Goal: Task Accomplishment & Management: Use online tool/utility

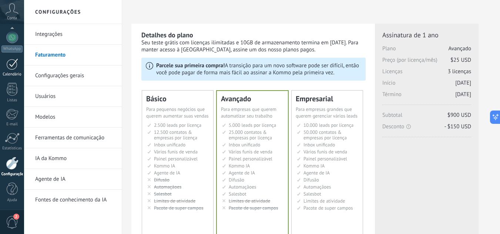
click at [11, 64] on div at bounding box center [12, 63] width 12 height 11
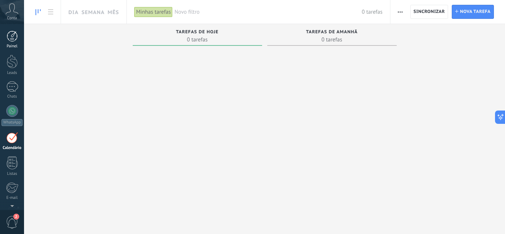
click at [11, 34] on div at bounding box center [12, 36] width 11 height 11
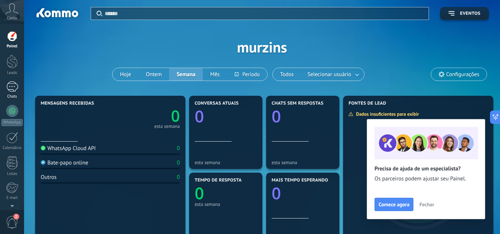
click at [16, 86] on div at bounding box center [12, 86] width 12 height 11
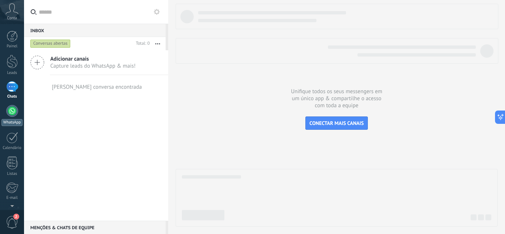
click at [9, 116] on link "WhatsApp" at bounding box center [12, 115] width 24 height 21
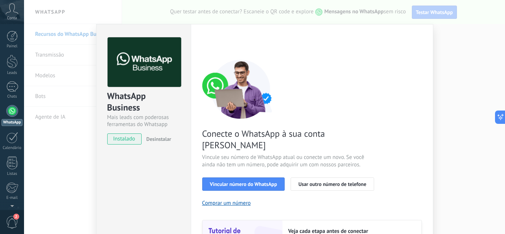
click at [55, 51] on div "WhatsApp Business Mais leads com poderosas ferramentas do Whatsapp instalado De…" at bounding box center [264, 117] width 481 height 234
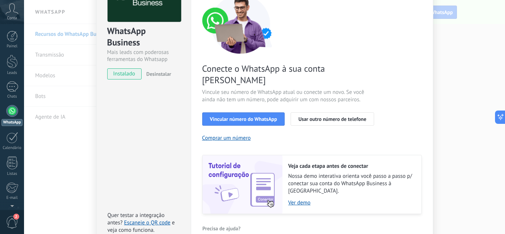
scroll to position [74, 0]
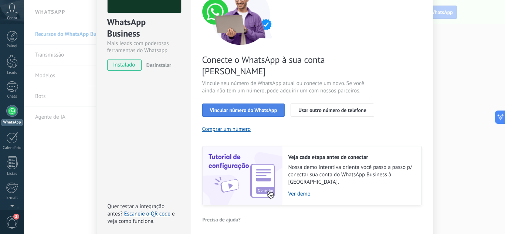
click at [247, 104] on button "Vincular número do WhatsApp" at bounding box center [243, 110] width 83 height 13
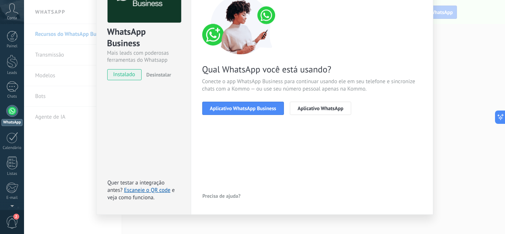
scroll to position [73, 0]
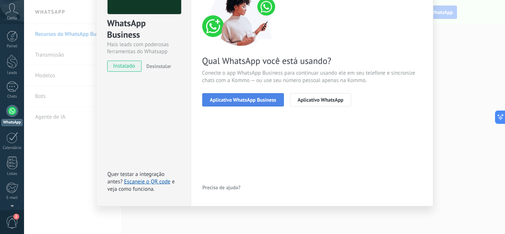
click at [246, 100] on span "Aplicativo WhatsApp Business" at bounding box center [243, 99] width 66 height 5
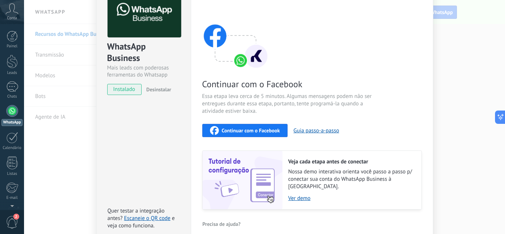
scroll to position [37, 0]
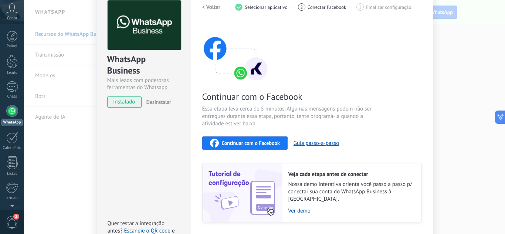
click at [164, 98] on button "Desinstalar" at bounding box center [157, 102] width 28 height 11
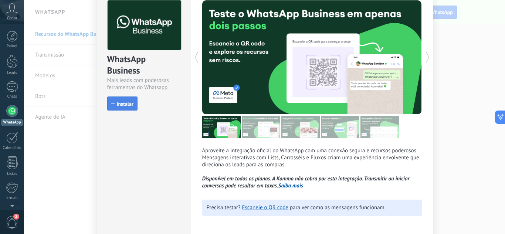
click at [121, 105] on span "Instalar" at bounding box center [125, 103] width 17 height 5
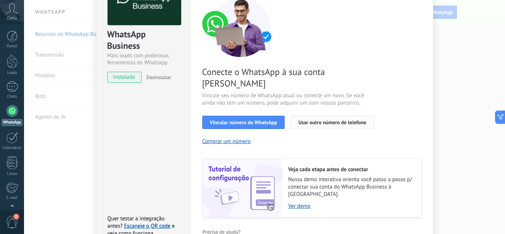
scroll to position [74, 0]
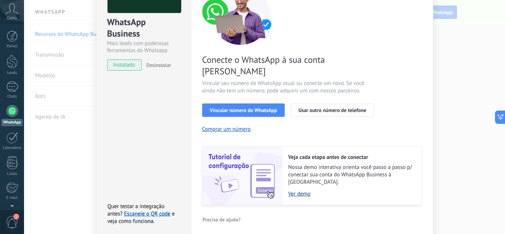
click at [301, 190] on link "Ver demo" at bounding box center [351, 193] width 126 height 7
click at [141, 210] on link "Escaneie o QR code" at bounding box center [147, 213] width 46 height 7
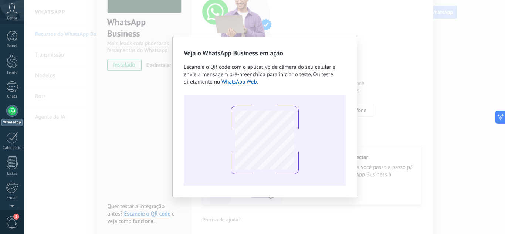
click at [412, 68] on div "Veja o WhatsApp Business em ação Escaneie o QR code com o aplicativo de câmera …" at bounding box center [264, 117] width 481 height 234
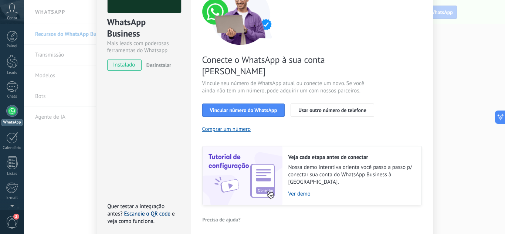
click at [142, 210] on link "Escaneie o QR code" at bounding box center [147, 213] width 46 height 7
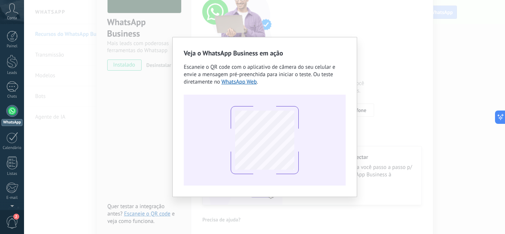
click at [133, 114] on div "Veja o WhatsApp Business em ação Escaneie o QR code com o aplicativo de câmera …" at bounding box center [264, 117] width 481 height 234
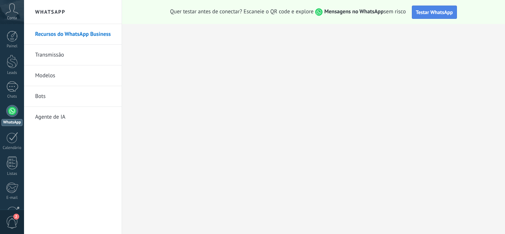
click at [424, 12] on span "Testar WhatsApp" at bounding box center [434, 12] width 37 height 7
click at [444, 13] on span "Testar WhatsApp" at bounding box center [434, 12] width 37 height 7
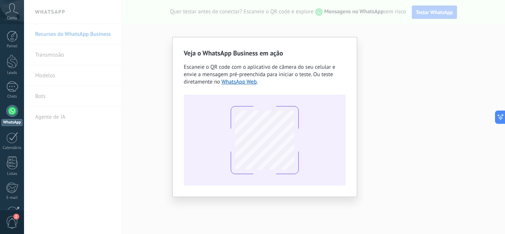
click at [78, 132] on div "Veja o WhatsApp Business em ação Escaneie o QR code com o aplicativo de câmera …" at bounding box center [264, 117] width 481 height 234
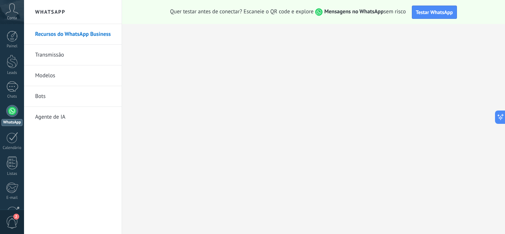
click at [46, 52] on link "Transmissão" at bounding box center [74, 55] width 79 height 21
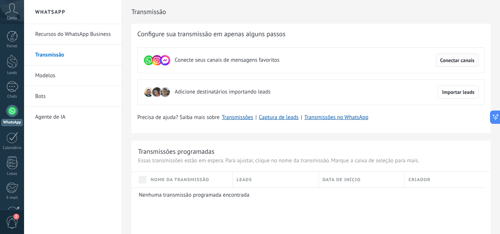
click at [461, 60] on span "Conectar canais" at bounding box center [457, 60] width 34 height 5
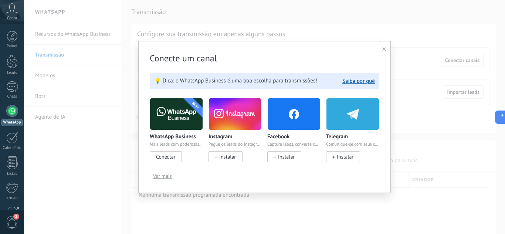
click at [164, 177] on span "Ver mais" at bounding box center [162, 175] width 19 height 5
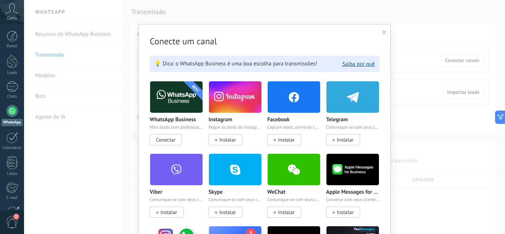
click at [160, 139] on span "Conectar" at bounding box center [165, 139] width 19 height 7
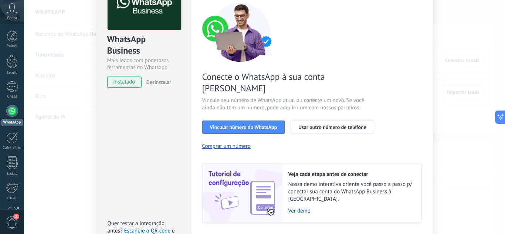
scroll to position [89, 0]
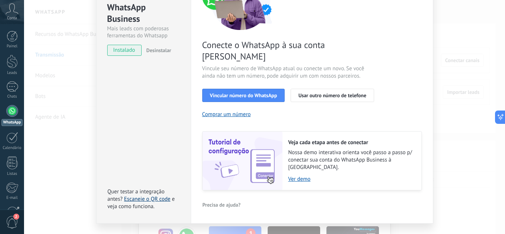
click at [150, 196] on link "Escaneie o QR code" at bounding box center [147, 199] width 46 height 7
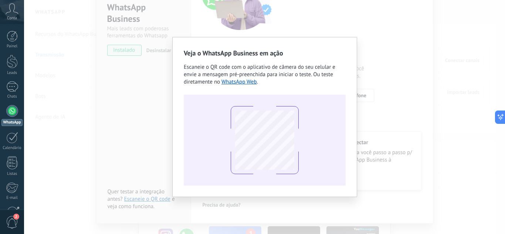
click at [122, 114] on div "Veja o WhatsApp Business em ação Escaneie o QR code com o aplicativo de câmera …" at bounding box center [264, 117] width 481 height 234
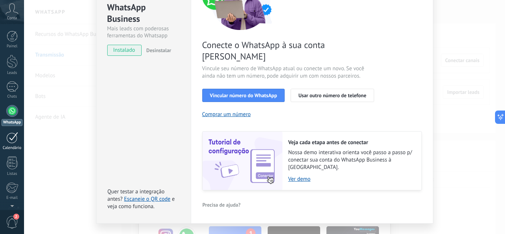
click at [14, 139] on div at bounding box center [12, 137] width 12 height 11
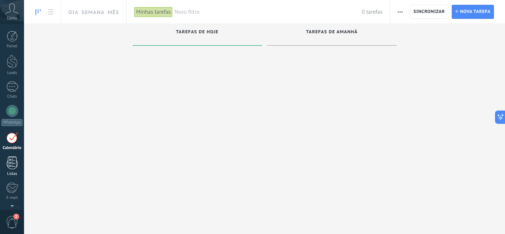
click at [11, 169] on div at bounding box center [12, 162] width 11 height 13
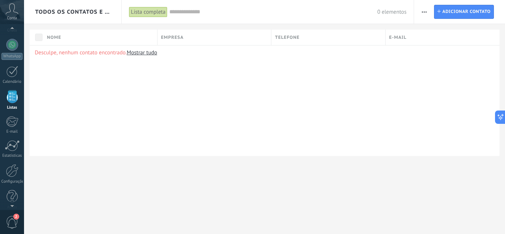
scroll to position [74, 0]
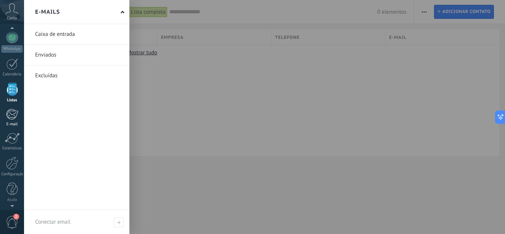
click at [10, 112] on div at bounding box center [12, 114] width 12 height 11
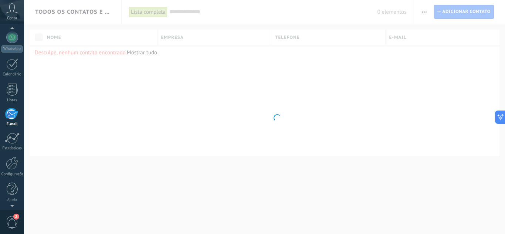
scroll to position [72, 0]
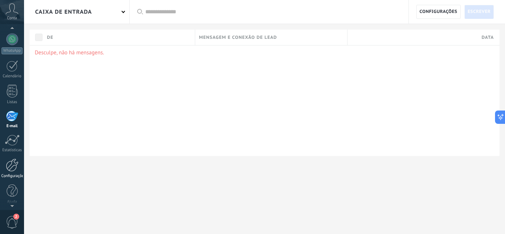
click at [12, 167] on div at bounding box center [12, 165] width 13 height 13
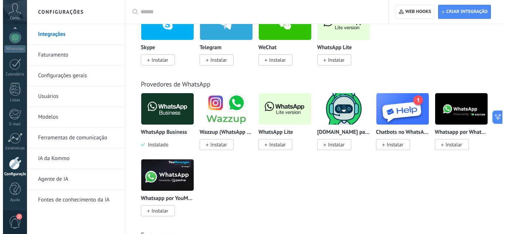
scroll to position [259, 0]
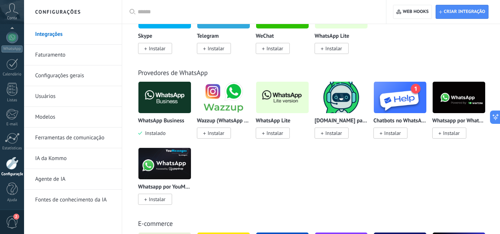
click at [273, 132] on span "Instalar" at bounding box center [274, 133] width 17 height 7
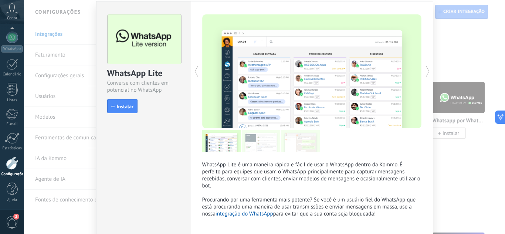
scroll to position [0, 0]
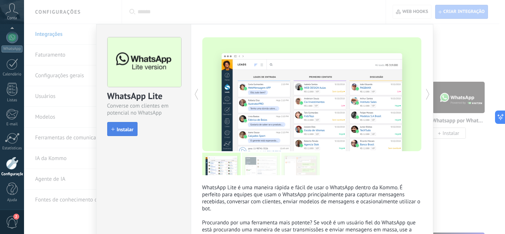
click at [117, 128] on span "Instalar" at bounding box center [125, 129] width 17 height 5
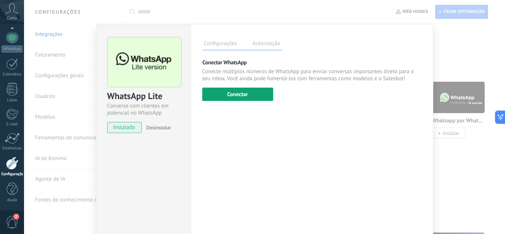
click at [248, 92] on button "Conectar" at bounding box center [237, 94] width 71 height 13
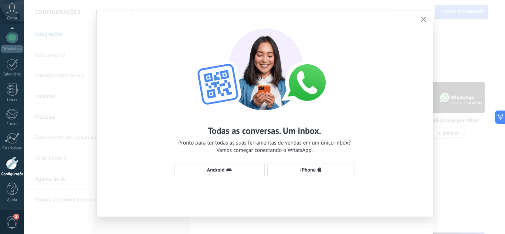
scroll to position [21, 0]
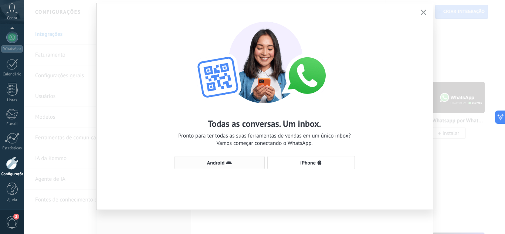
click at [227, 162] on use "button" at bounding box center [229, 162] width 6 height 3
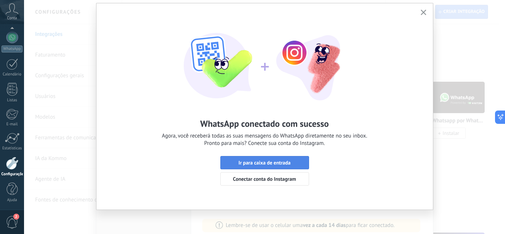
click at [271, 161] on span "Ir para caixa de entrada" at bounding box center [264, 162] width 52 height 5
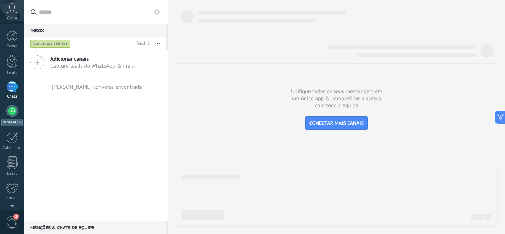
click at [11, 111] on div at bounding box center [12, 111] width 12 height 12
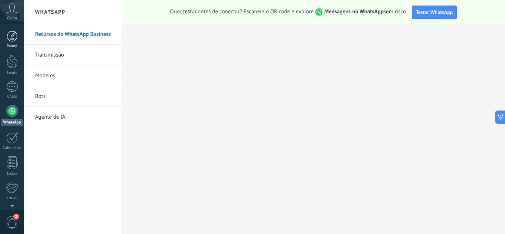
click at [10, 34] on div at bounding box center [12, 36] width 11 height 11
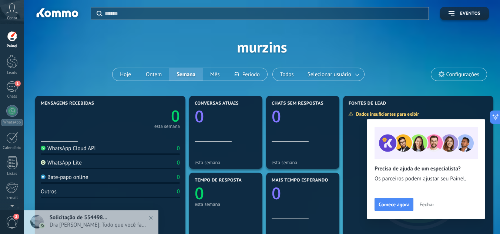
click at [191, 50] on div "Aplicar Eventos murzins Hoje Ontem Semana Mês Todos Selecionar usuário Configur…" at bounding box center [261, 47] width 453 height 94
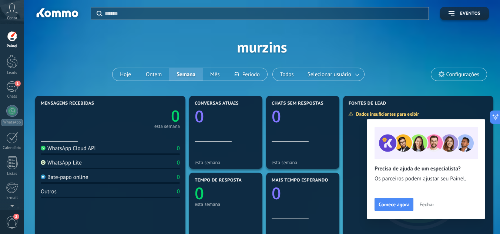
click at [90, 48] on div "Aplicar Eventos murzins Hoje Ontem Semana Mês Todos Selecionar usuário Configur…" at bounding box center [261, 47] width 453 height 94
click at [11, 116] on div at bounding box center [12, 111] width 12 height 12
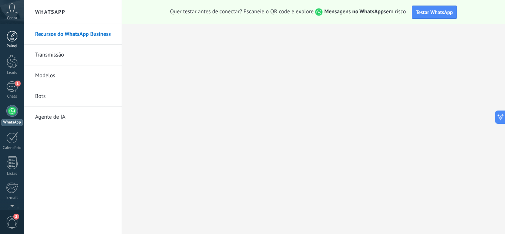
click at [9, 39] on div at bounding box center [12, 36] width 11 height 11
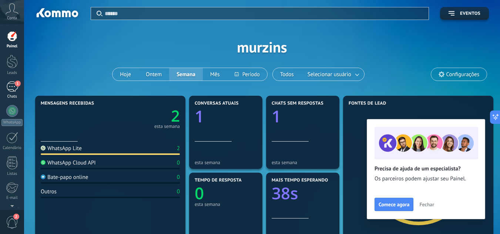
click at [7, 89] on div "1" at bounding box center [12, 86] width 12 height 11
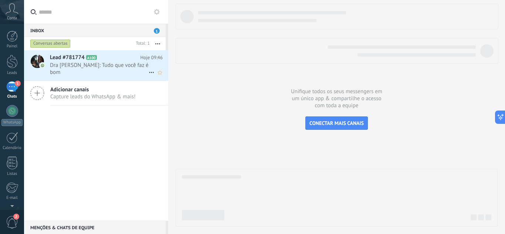
click at [61, 64] on span "Dra Jessily Torres: Tudo que você faz é bom" at bounding box center [99, 69] width 99 height 14
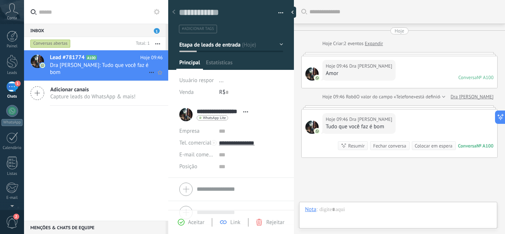
scroll to position [53, 0]
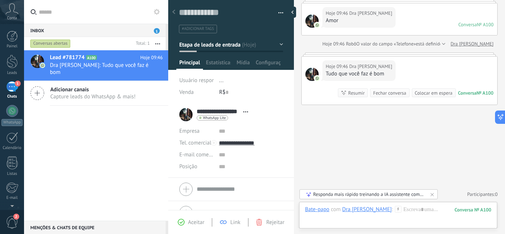
click at [184, 115] on div "**********" at bounding box center [215, 114] width 72 height 18
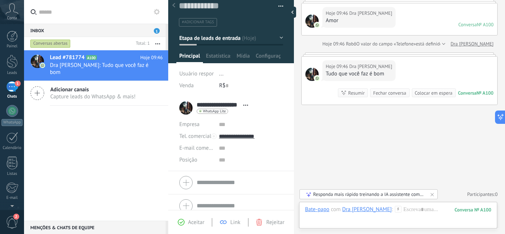
scroll to position [0, 0]
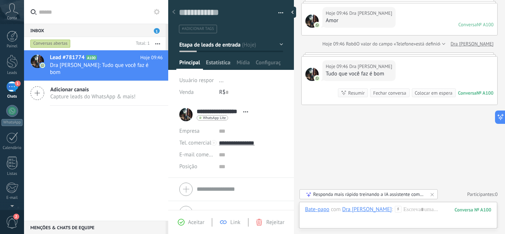
click at [216, 64] on span "Estatísticas" at bounding box center [218, 64] width 25 height 11
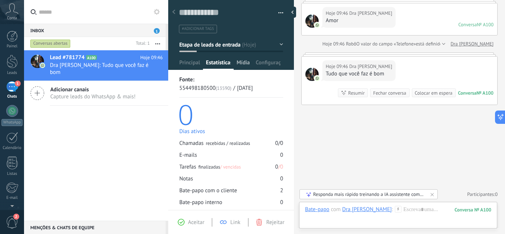
click at [240, 63] on span "Mídia" at bounding box center [243, 64] width 13 height 11
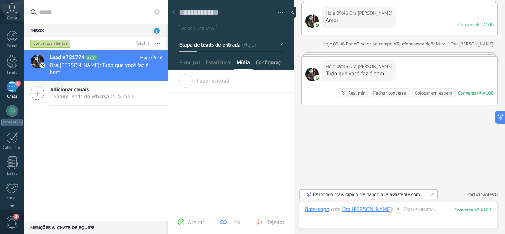
click at [265, 65] on span "Configurações" at bounding box center [268, 64] width 25 height 11
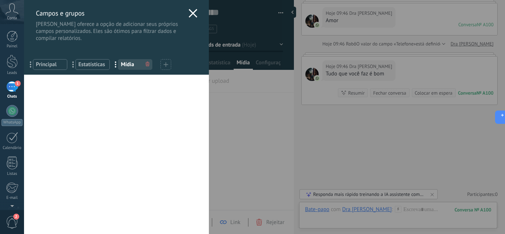
click at [190, 12] on use at bounding box center [193, 13] width 9 height 9
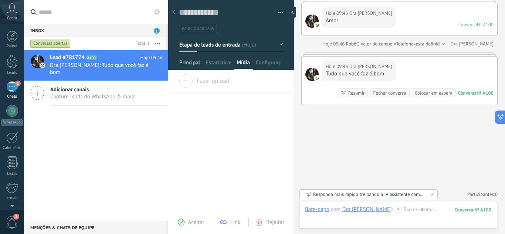
click at [189, 63] on span "Principal" at bounding box center [189, 64] width 21 height 11
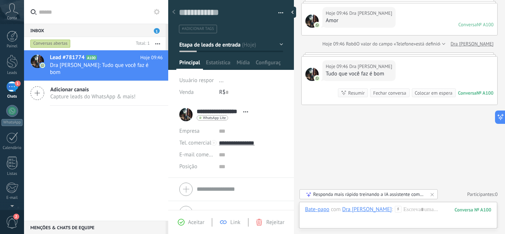
scroll to position [14, 0]
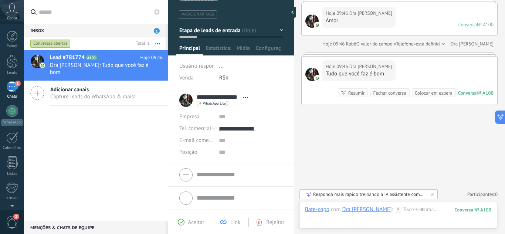
click at [187, 223] on div "Aceitar" at bounding box center [191, 222] width 27 height 7
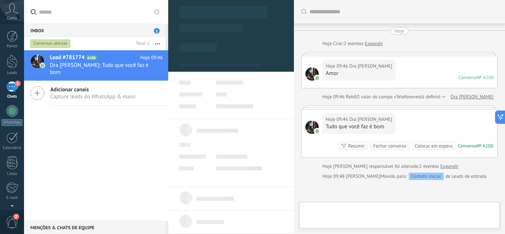
type textarea "**********"
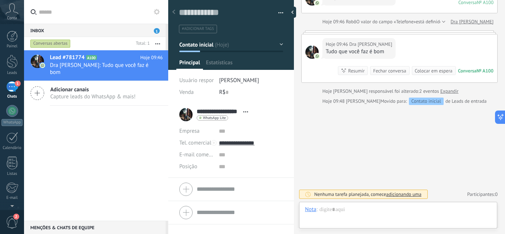
scroll to position [11, 0]
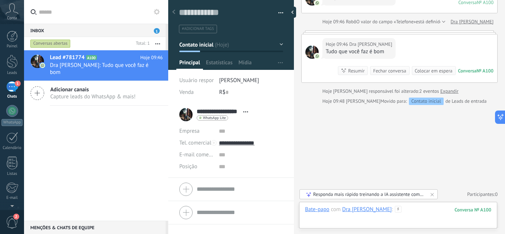
click at [407, 211] on div at bounding box center [398, 217] width 186 height 22
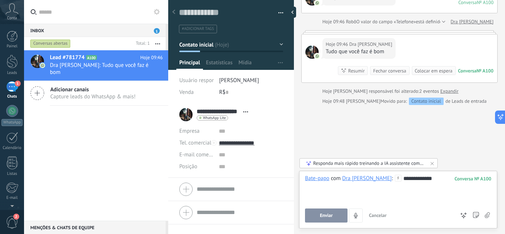
click at [328, 214] on span "Enviar" at bounding box center [326, 215] width 13 height 5
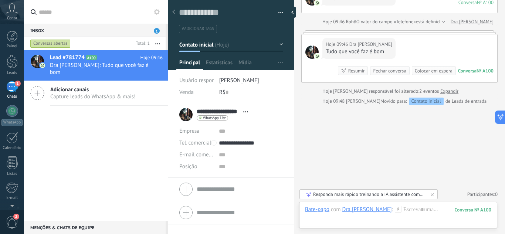
scroll to position [54, 0]
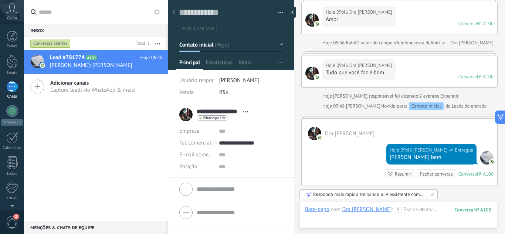
click at [247, 111] on span "Abrir detalhes Copiar nome Desvincular Contato principal" at bounding box center [246, 112] width 12 height 6
click at [226, 119] on link "Abrir detalhes" at bounding box center [227, 121] width 33 height 7
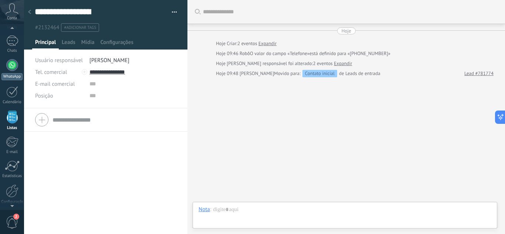
click at [11, 68] on div at bounding box center [12, 65] width 12 height 12
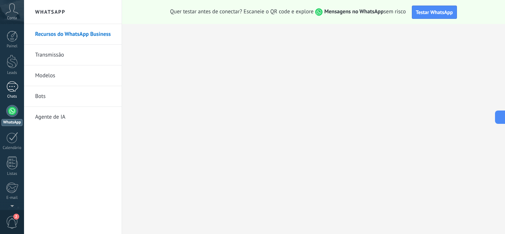
click at [11, 89] on div "1" at bounding box center [12, 86] width 12 height 11
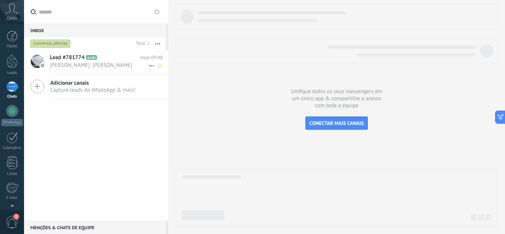
click at [73, 60] on span "Lead #781774" at bounding box center [67, 57] width 35 height 7
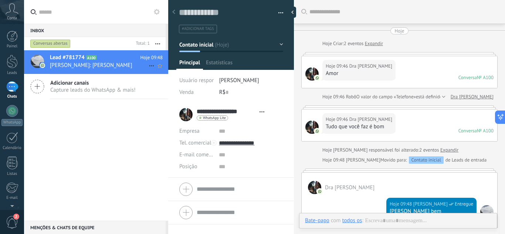
type textarea "**********"
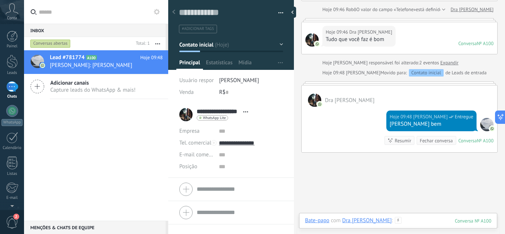
click at [416, 223] on div at bounding box center [398, 228] width 186 height 22
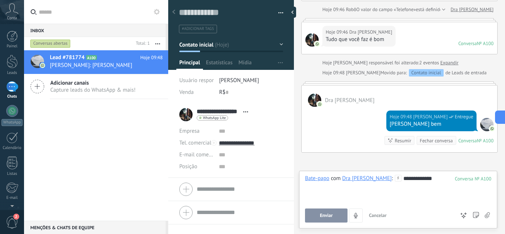
click at [395, 178] on use at bounding box center [398, 178] width 6 height 6
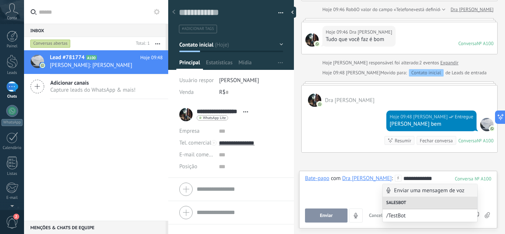
click at [364, 196] on div "**********" at bounding box center [398, 189] width 186 height 28
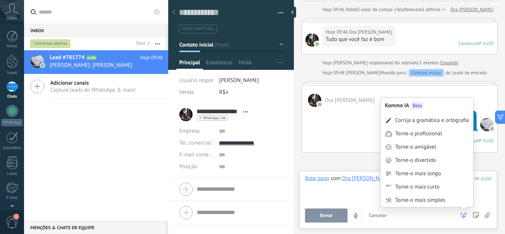
click at [465, 217] on use at bounding box center [463, 215] width 5 height 5
click at [417, 120] on div "Corrija a gramática e ortografia" at bounding box center [432, 120] width 74 height 7
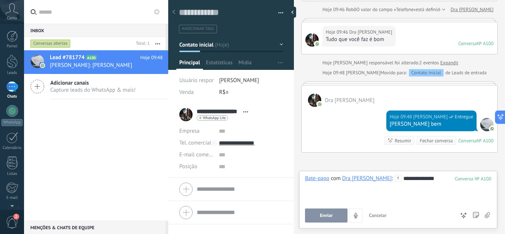
drag, startPoint x: 327, startPoint y: 212, endPoint x: 317, endPoint y: 204, distance: 12.9
click at [327, 213] on span "Enviar" at bounding box center [326, 215] width 13 height 5
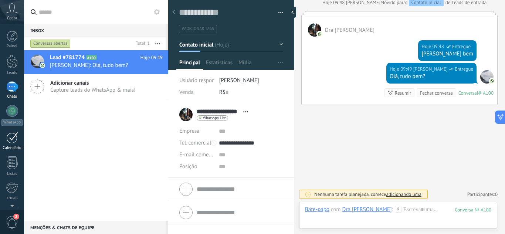
click at [11, 143] on div at bounding box center [12, 137] width 12 height 11
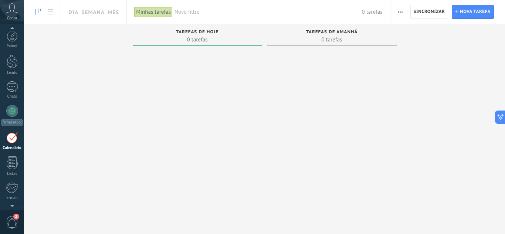
scroll to position [21, 0]
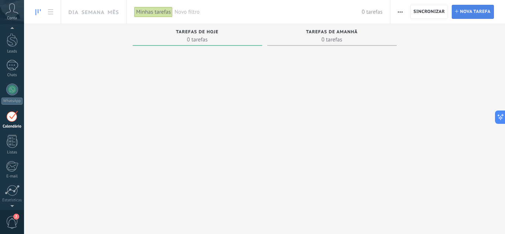
click at [472, 13] on span "Nova tarefa" at bounding box center [475, 11] width 31 height 13
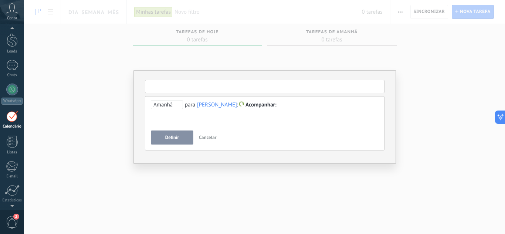
click at [190, 85] on input "text" at bounding box center [265, 86] width 240 height 13
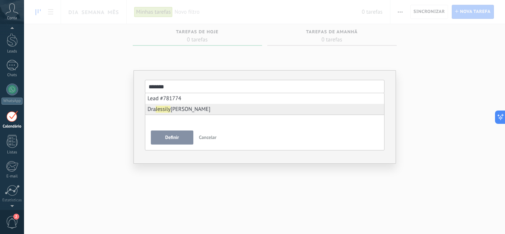
click at [170, 109] on b "Jessily" at bounding box center [163, 109] width 15 height 7
type input "**********"
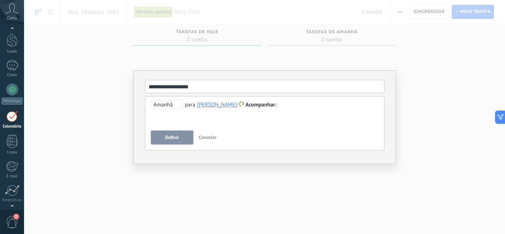
click at [282, 104] on div at bounding box center [265, 105] width 228 height 9
click at [171, 136] on span "Definir" at bounding box center [172, 137] width 14 height 5
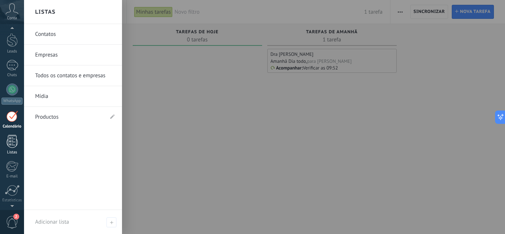
click at [8, 143] on div at bounding box center [12, 141] width 11 height 13
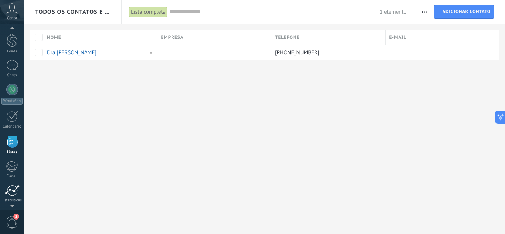
scroll to position [46, 0]
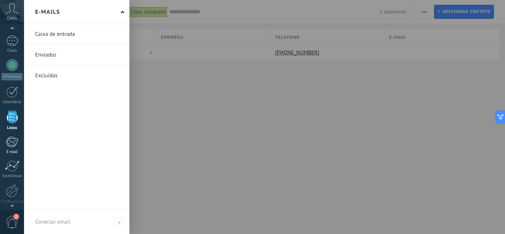
click at [10, 145] on div at bounding box center [12, 141] width 12 height 11
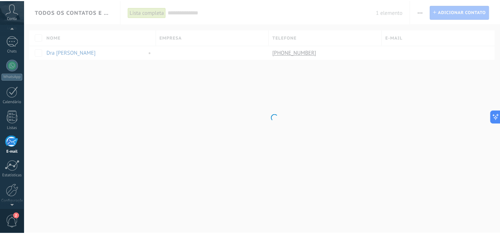
scroll to position [72, 0]
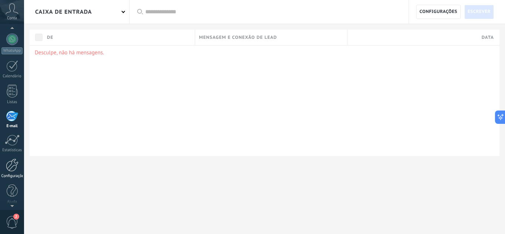
click at [10, 162] on div at bounding box center [12, 165] width 13 height 13
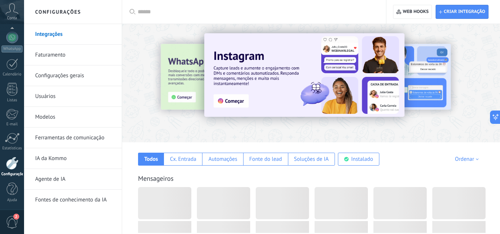
scroll to position [111, 0]
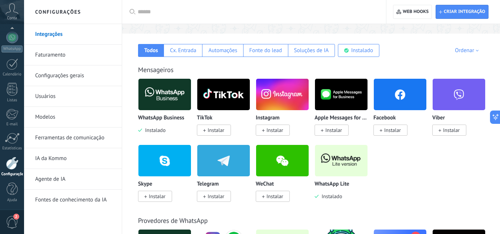
click at [43, 51] on link "Faturamento" at bounding box center [74, 55] width 79 height 21
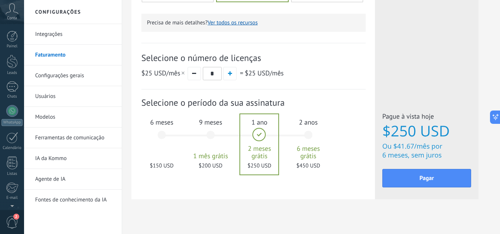
scroll to position [74, 0]
click at [69, 74] on link "Configurações gerais" at bounding box center [74, 75] width 79 height 21
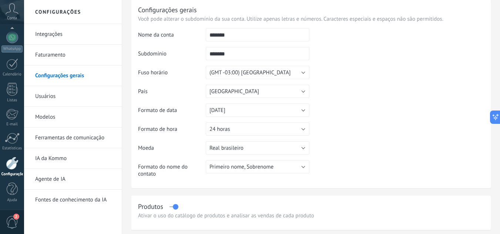
scroll to position [37, 0]
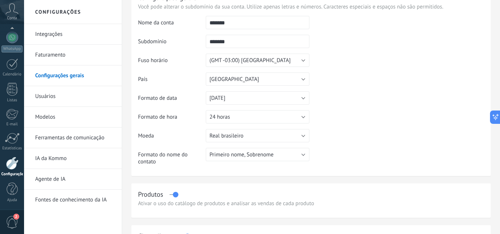
click at [33, 92] on li "Usuários" at bounding box center [73, 96] width 98 height 21
click at [39, 117] on link "Modelos" at bounding box center [74, 117] width 79 height 21
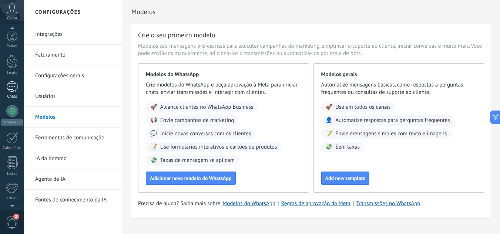
click at [12, 84] on div "1" at bounding box center [12, 86] width 12 height 11
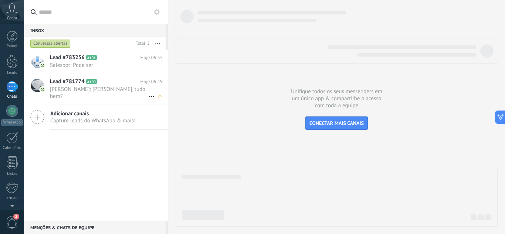
click at [69, 82] on span "Lead #781774" at bounding box center [67, 81] width 35 height 7
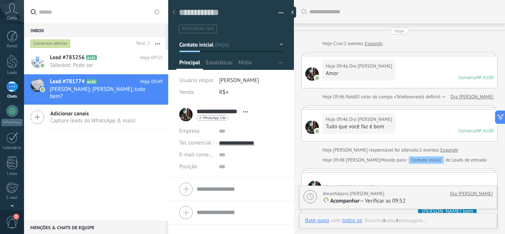
scroll to position [124, 0]
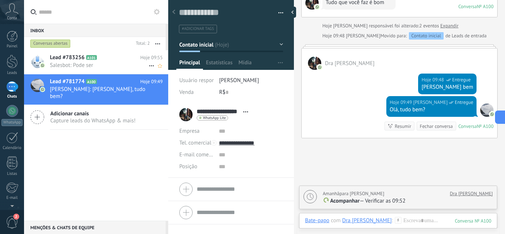
click at [66, 59] on span "Lead #783256" at bounding box center [67, 57] width 35 height 7
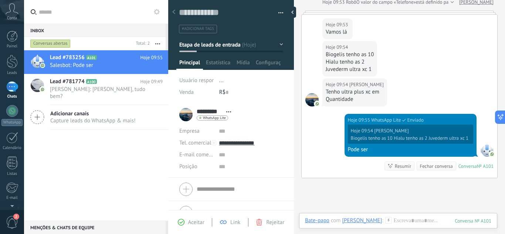
scroll to position [185, 0]
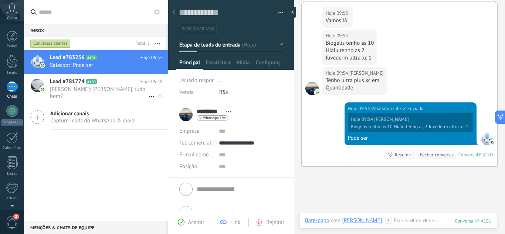
click at [74, 85] on div "Lead #781774 A100 Hoje 09:49 [PERSON_NAME]: [PERSON_NAME], tudo bem?" at bounding box center [109, 89] width 118 height 30
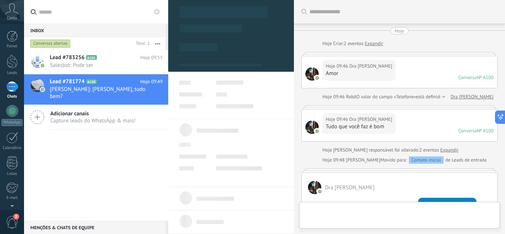
type textarea "**********"
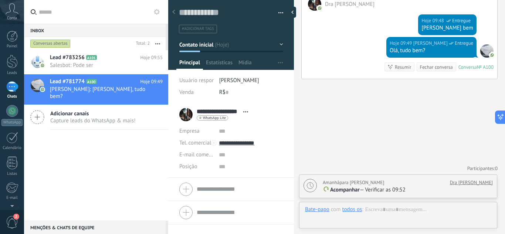
scroll to position [11, 0]
click at [351, 221] on div at bounding box center [398, 217] width 186 height 22
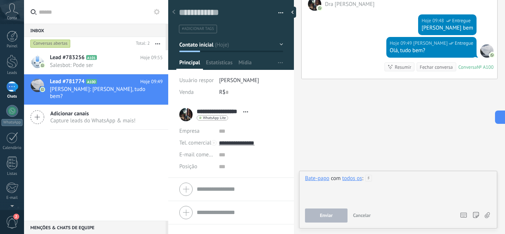
click at [385, 179] on div at bounding box center [398, 189] width 186 height 28
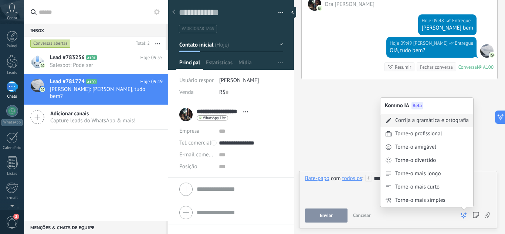
click at [412, 121] on div "Corrija a gramática e ortografia" at bounding box center [432, 120] width 74 height 7
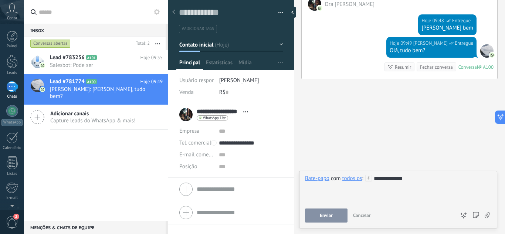
click at [329, 215] on span "Enviar" at bounding box center [326, 215] width 13 height 5
click at [11, 141] on div at bounding box center [12, 137] width 12 height 11
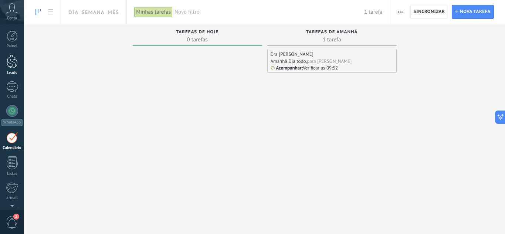
click at [11, 59] on div at bounding box center [12, 62] width 11 height 14
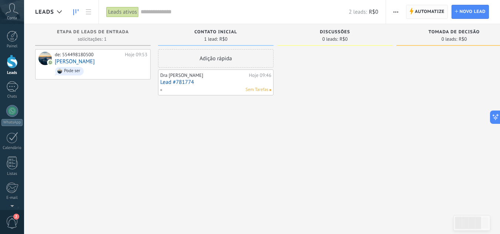
click at [427, 8] on span "Automatize" at bounding box center [429, 11] width 30 height 13
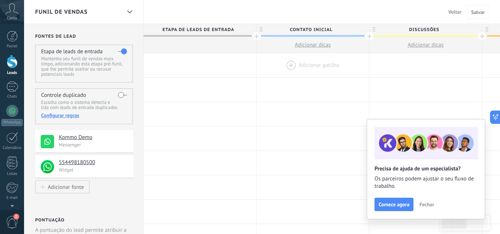
click at [289, 64] on div at bounding box center [312, 65] width 112 height 24
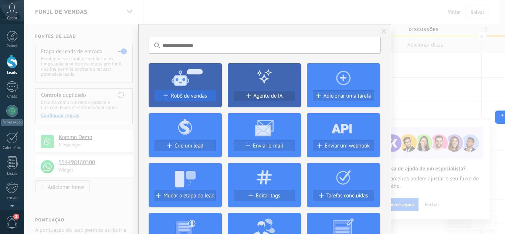
click at [183, 95] on span "Robô de vendas" at bounding box center [189, 96] width 36 height 6
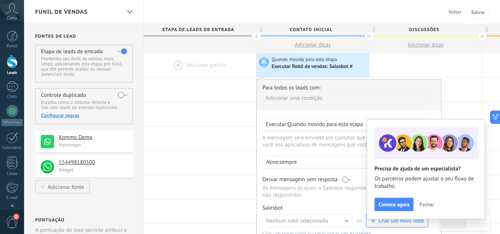
click at [430, 205] on span "Fechar" at bounding box center [426, 204] width 15 height 5
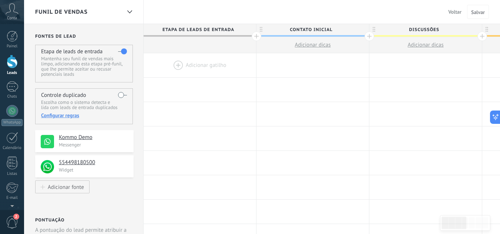
click at [195, 65] on div at bounding box center [199, 65] width 112 height 24
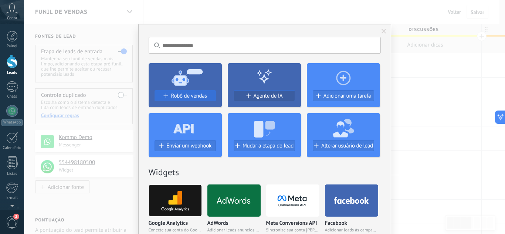
click at [188, 98] on span "Robô de vendas" at bounding box center [189, 96] width 36 height 6
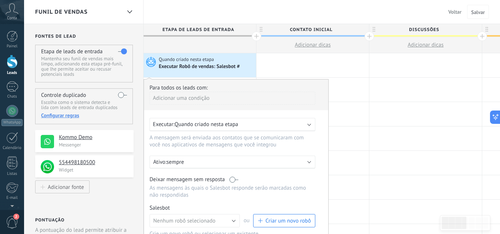
click at [184, 99] on div "Adicionar uma condição" at bounding box center [232, 98] width 166 height 13
